Goal: Navigation & Orientation: Find specific page/section

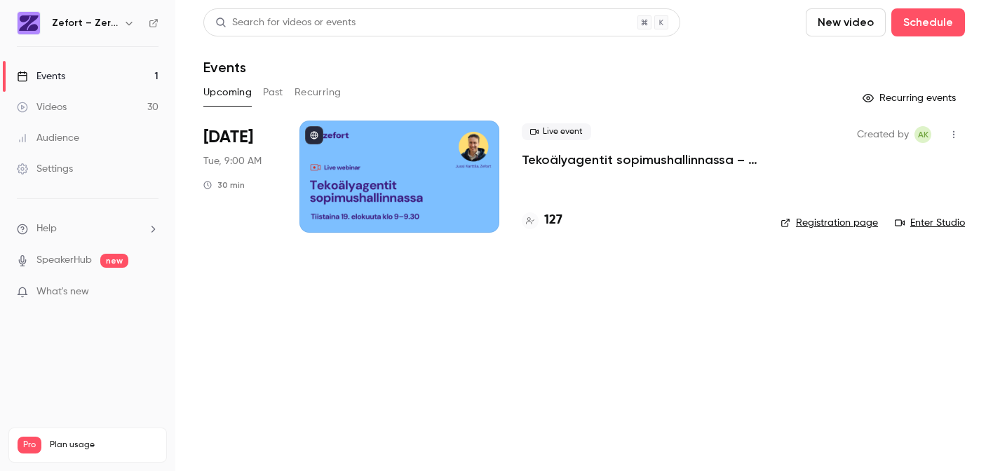
click at [389, 185] on div at bounding box center [400, 177] width 200 height 112
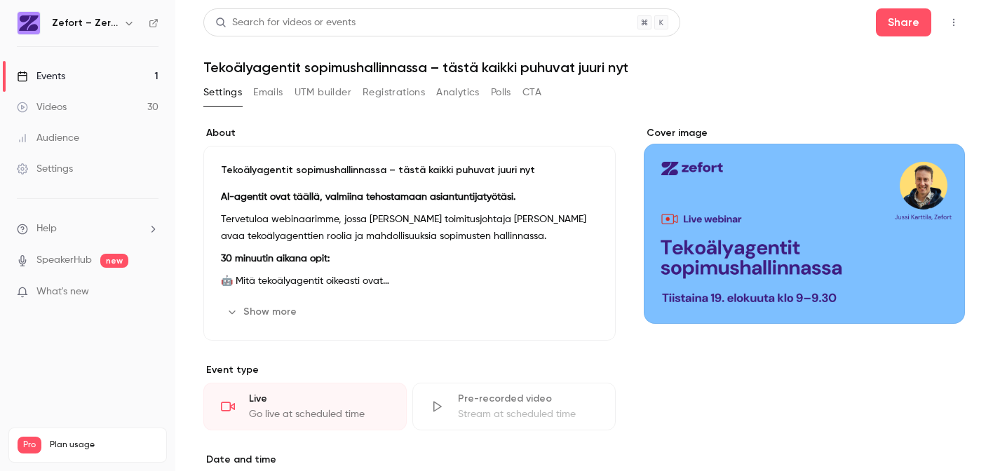
click at [950, 32] on button "button" at bounding box center [954, 22] width 22 height 22
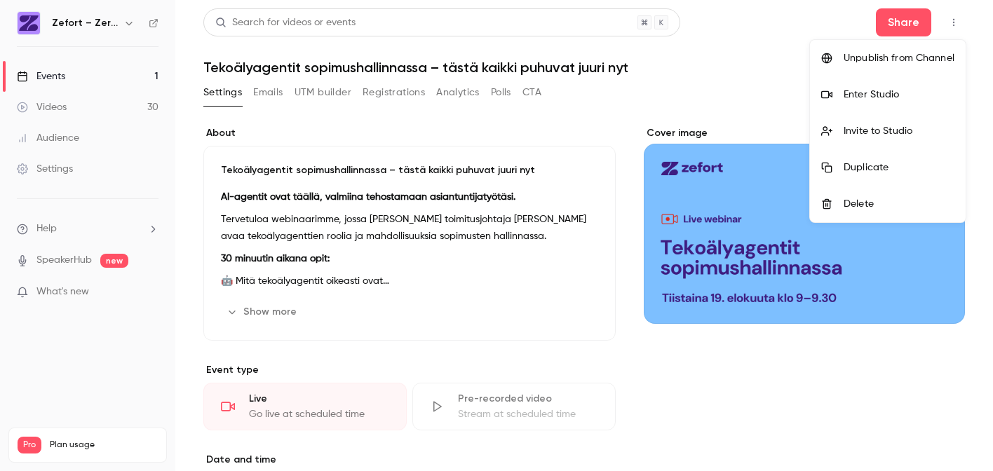
click at [881, 104] on li "Enter Studio" at bounding box center [888, 94] width 156 height 36
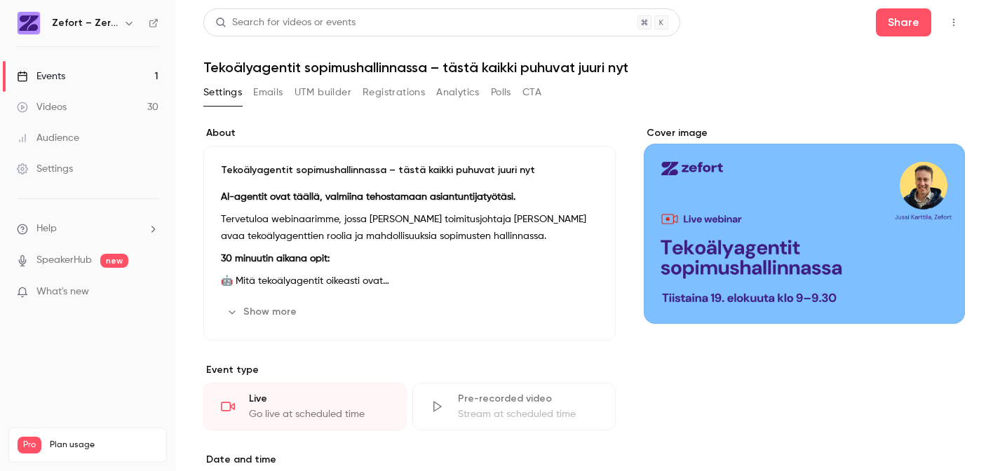
click at [114, 77] on link "Events 1" at bounding box center [87, 76] width 175 height 31
